Goal: Task Accomplishment & Management: Manage account settings

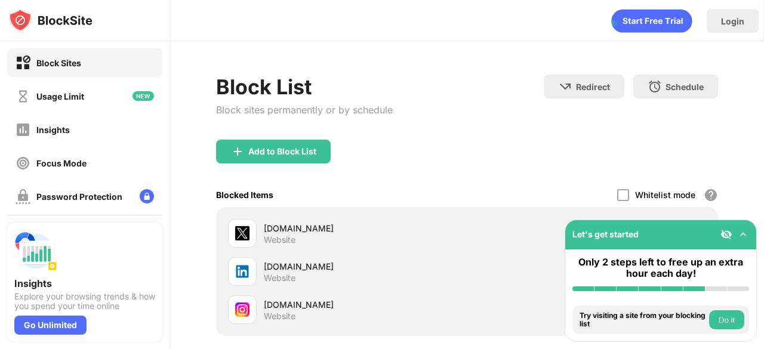
click at [714, 153] on div "Block List Block sites permanently or by schedule Redirect Choose a site to be …" at bounding box center [467, 252] width 594 height 422
drag, startPoint x: 764, startPoint y: 158, endPoint x: 764, endPoint y: 267, distance: 108.7
click at [764, 267] on div "Login Block List Block sites permanently or by schedule Redirect Choose a site …" at bounding box center [467, 174] width 594 height 349
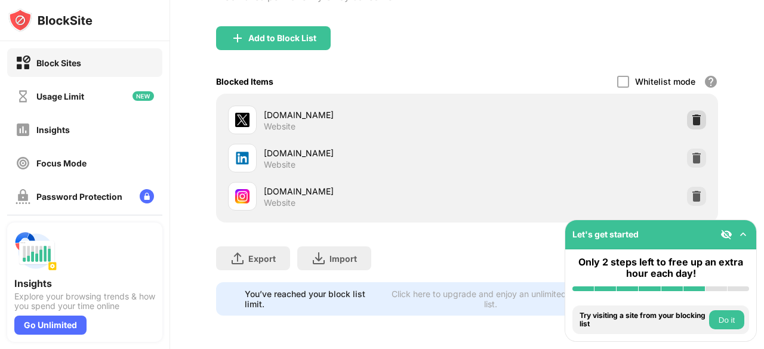
click at [687, 110] on div at bounding box center [696, 119] width 19 height 19
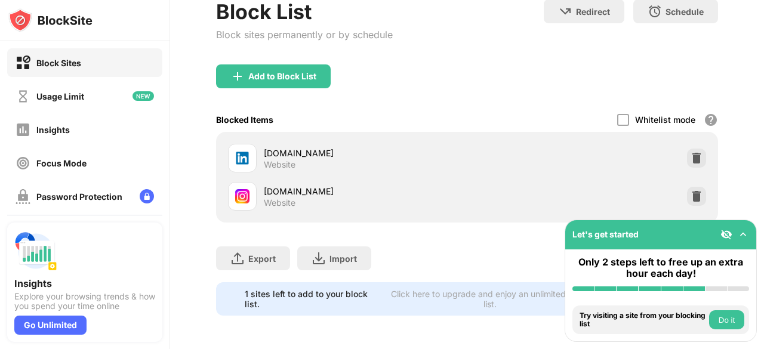
scroll to position [84, 0]
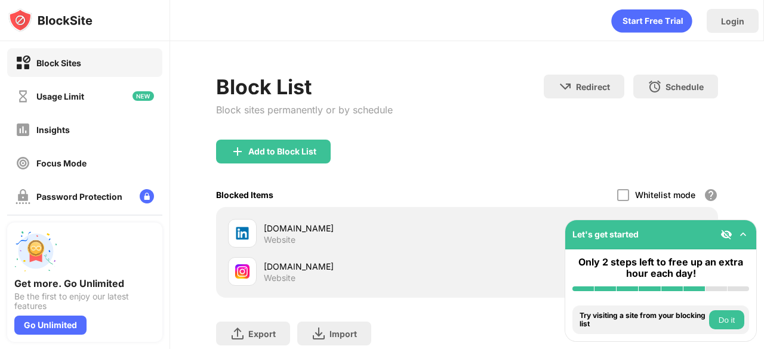
scroll to position [84, 0]
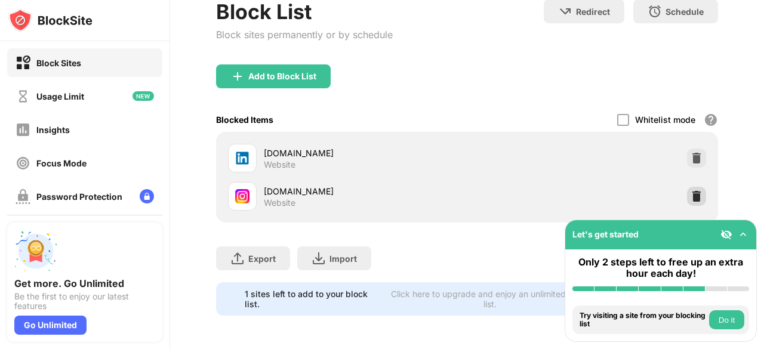
click at [691, 191] on img at bounding box center [697, 197] width 12 height 12
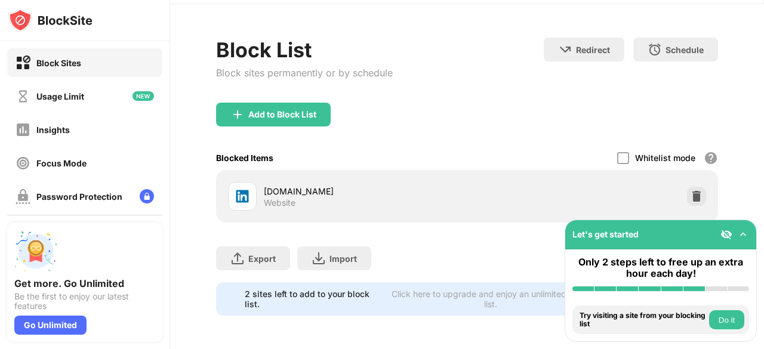
scroll to position [45, 0]
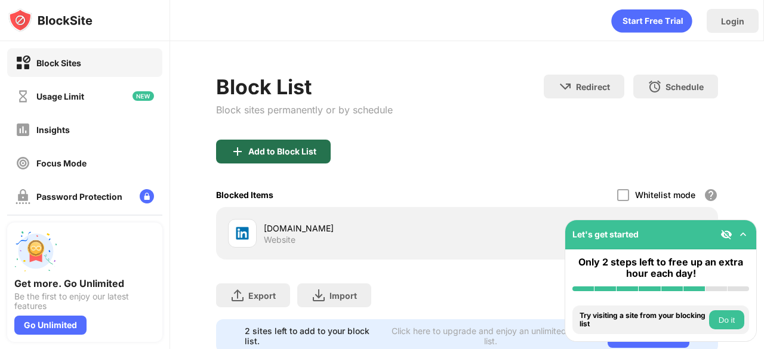
click at [315, 153] on div "Add to Block List" at bounding box center [282, 152] width 68 height 10
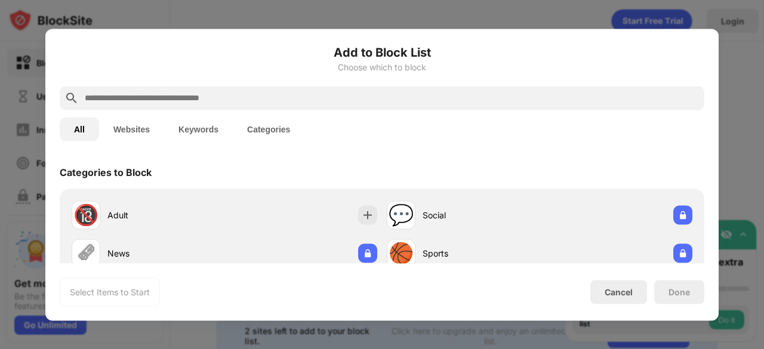
click at [269, 102] on input "text" at bounding box center [392, 98] width 616 height 14
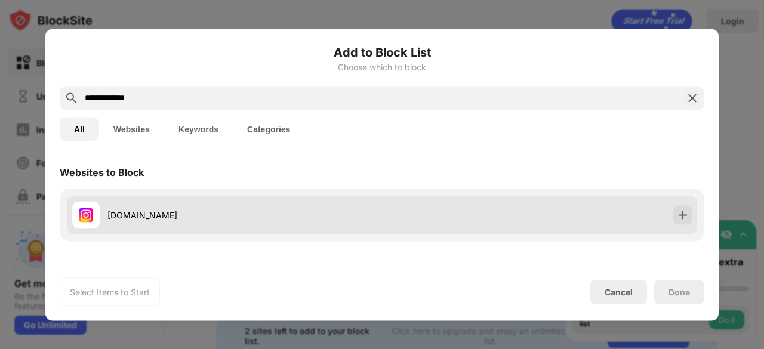
type input "**********"
click at [681, 226] on div "[DOMAIN_NAME]" at bounding box center [382, 215] width 631 height 38
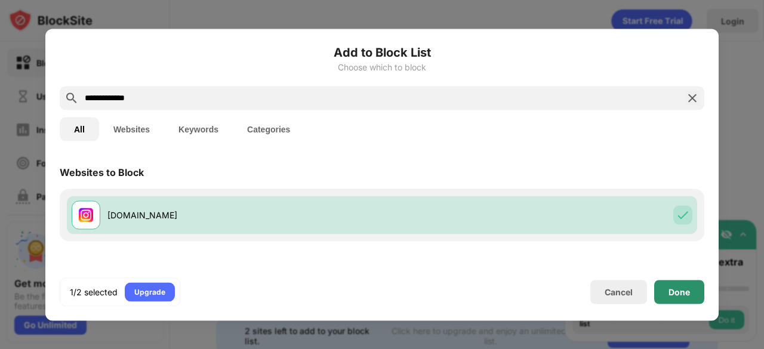
click at [678, 291] on div "Done" at bounding box center [679, 292] width 21 height 10
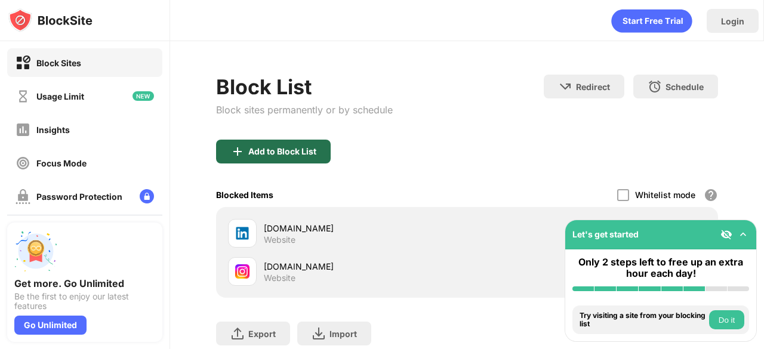
click at [275, 153] on div "Add to Block List" at bounding box center [282, 152] width 68 height 10
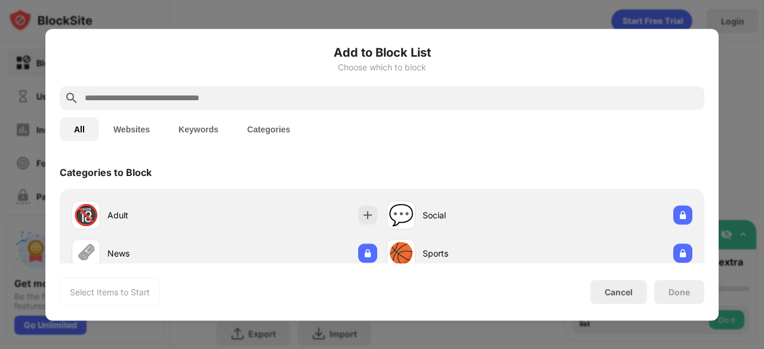
click at [239, 98] on input "text" at bounding box center [392, 98] width 616 height 14
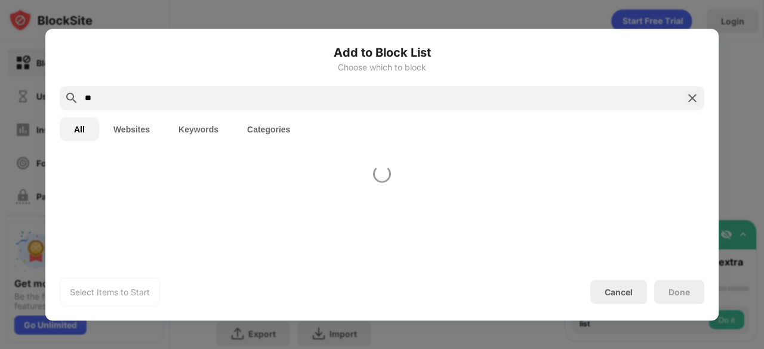
type input "*"
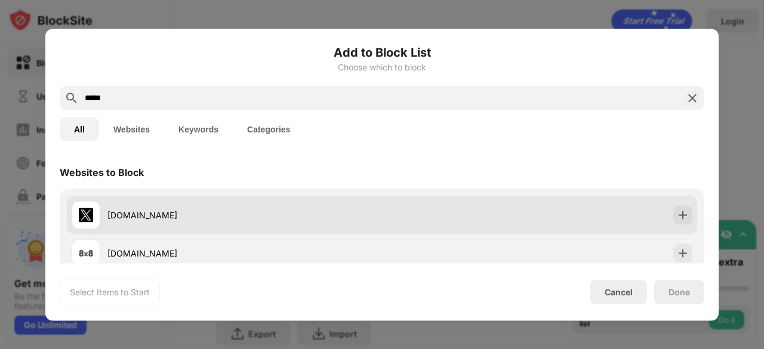
type input "*****"
click at [682, 216] on div at bounding box center [683, 214] width 19 height 19
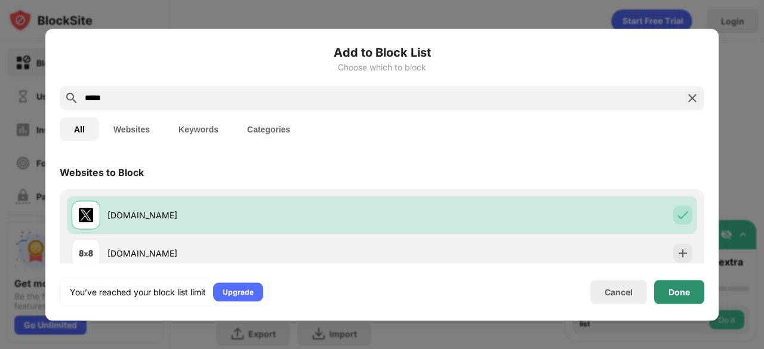
click at [682, 284] on div "Done" at bounding box center [680, 292] width 50 height 24
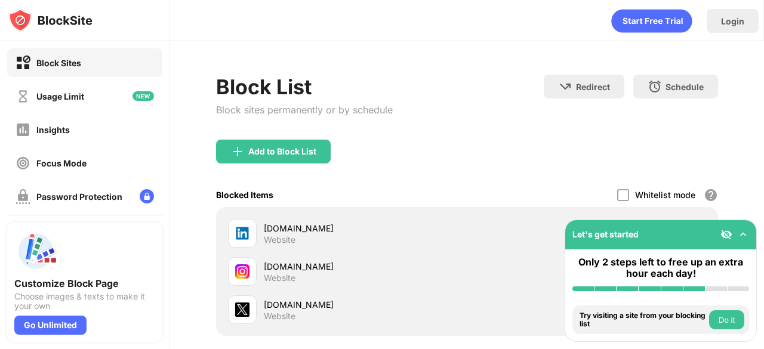
click at [764, 167] on div "Login Block List Block sites permanently or by schedule Redirect Choose a site …" at bounding box center [467, 174] width 594 height 349
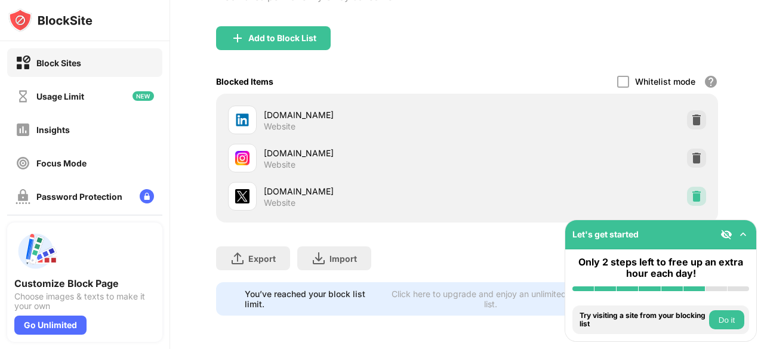
click at [692, 191] on img at bounding box center [697, 197] width 12 height 12
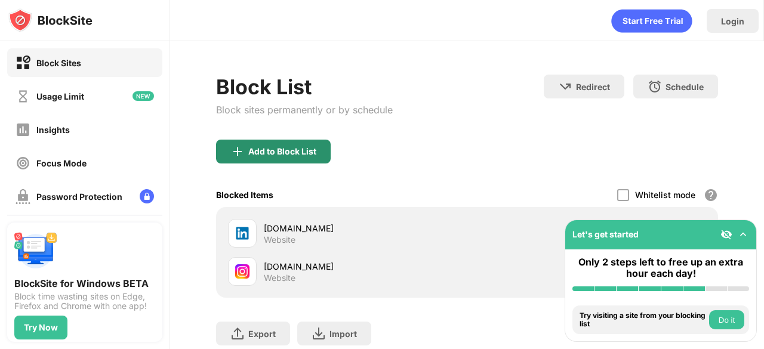
click at [294, 159] on div "Add to Block List" at bounding box center [273, 152] width 115 height 24
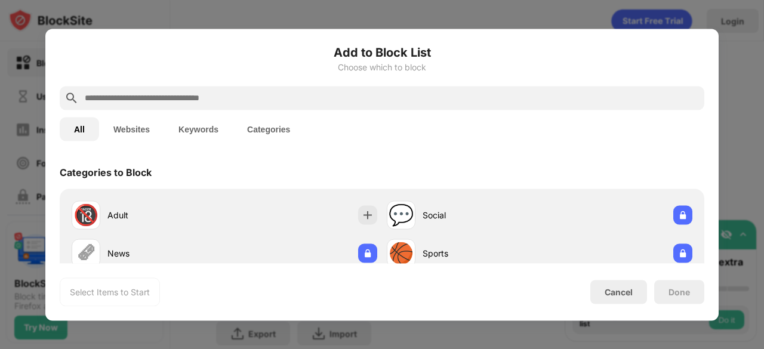
click at [274, 100] on input "text" at bounding box center [392, 98] width 616 height 14
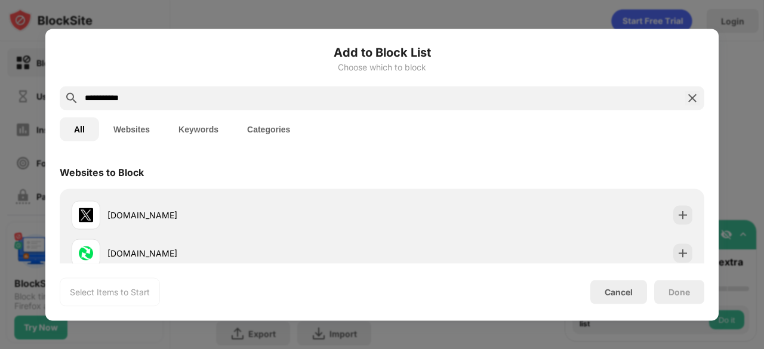
drag, startPoint x: 162, startPoint y: 101, endPoint x: 0, endPoint y: 105, distance: 161.9
click at [0, 349] on div "**********" at bounding box center [382, 349] width 764 height 0
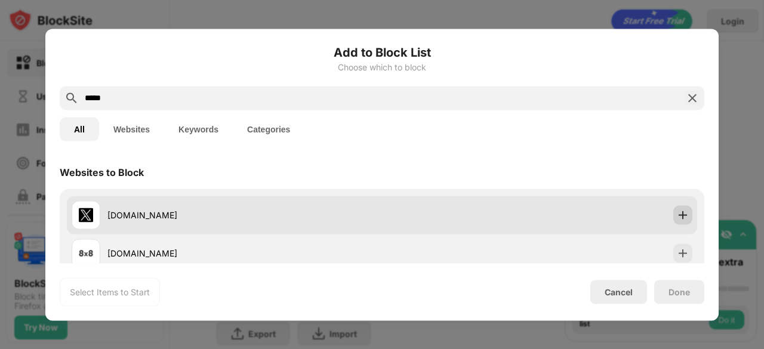
type input "*****"
click at [674, 214] on div at bounding box center [683, 214] width 19 height 19
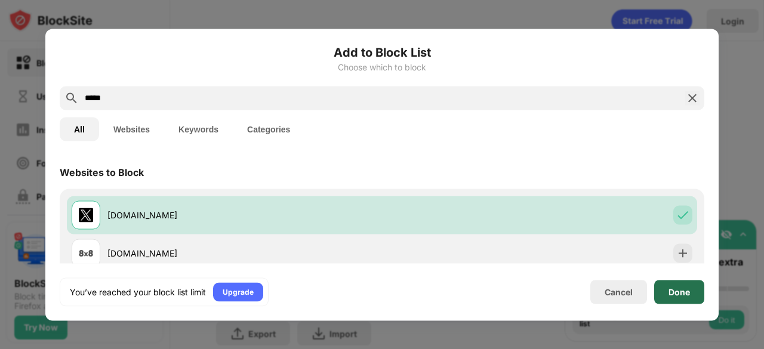
click at [678, 299] on div "Done" at bounding box center [680, 292] width 50 height 24
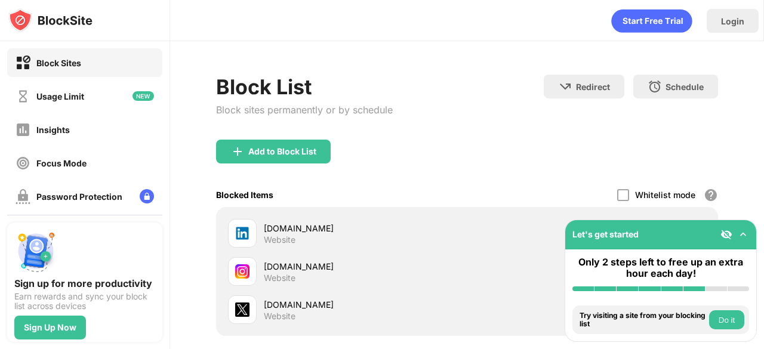
drag, startPoint x: 764, startPoint y: 113, endPoint x: 689, endPoint y: 193, distance: 109.4
click at [764, 299] on div "Login Block List Block sites permanently or by schedule Redirect Choose a site …" at bounding box center [467, 174] width 594 height 349
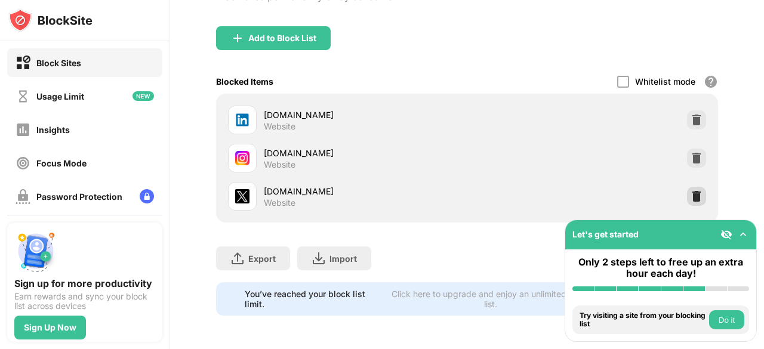
click at [689, 193] on div at bounding box center [696, 196] width 19 height 19
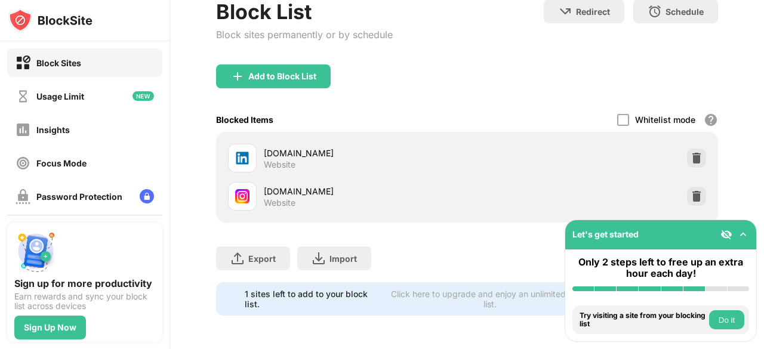
scroll to position [84, 0]
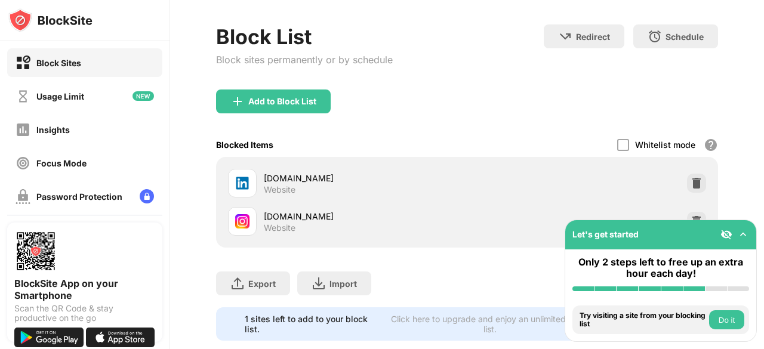
scroll to position [84, 0]
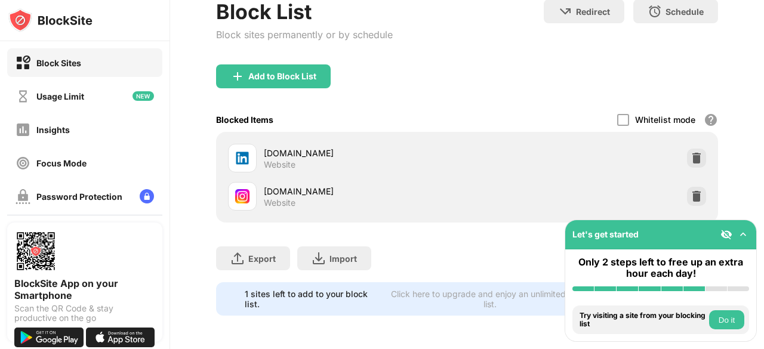
drag, startPoint x: 764, startPoint y: 115, endPoint x: 764, endPoint y: 210, distance: 94.4
click at [764, 210] on div "Login Block List Block sites permanently or by schedule Redirect Choose a site …" at bounding box center [467, 174] width 594 height 349
click at [691, 191] on img at bounding box center [697, 197] width 12 height 12
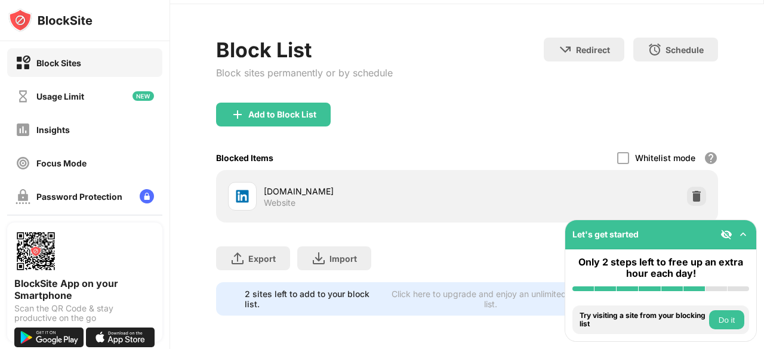
scroll to position [45, 0]
